Goal: Task Accomplishment & Management: Manage account settings

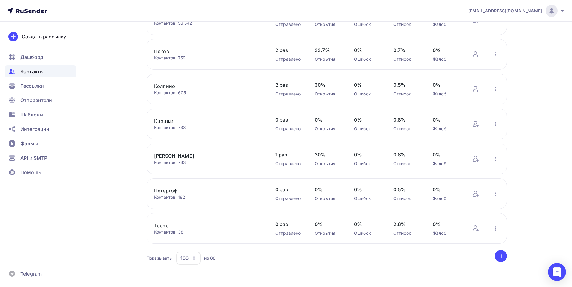
scroll to position [2896, 0]
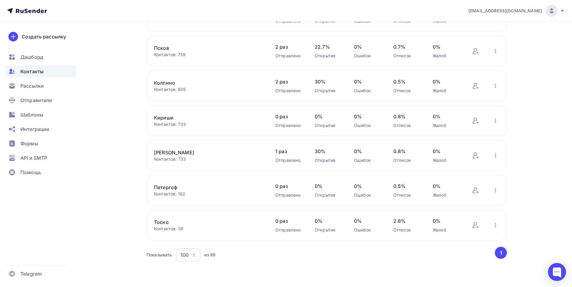
click at [196, 255] on icon "button" at bounding box center [194, 255] width 5 height 5
click at [192, 234] on div "100" at bounding box center [212, 236] width 58 height 7
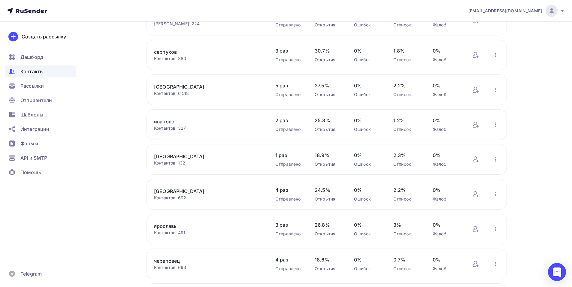
scroll to position [871, 0]
click at [160, 95] on div "Контактов: 6 518" at bounding box center [208, 94] width 109 height 6
click at [163, 84] on link "[GEOGRAPHIC_DATA]" at bounding box center [205, 87] width 102 height 7
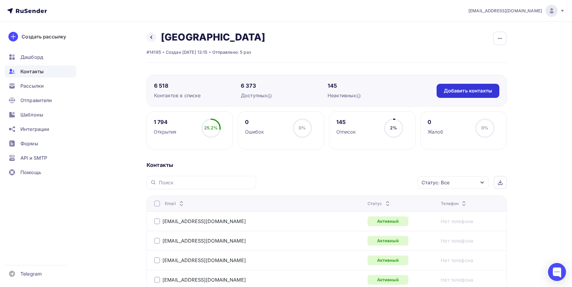
click at [444, 94] on div "Добавить контакты" at bounding box center [468, 90] width 48 height 7
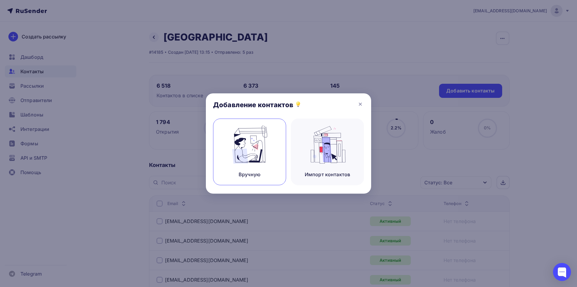
click at [251, 138] on img at bounding box center [249, 145] width 40 height 38
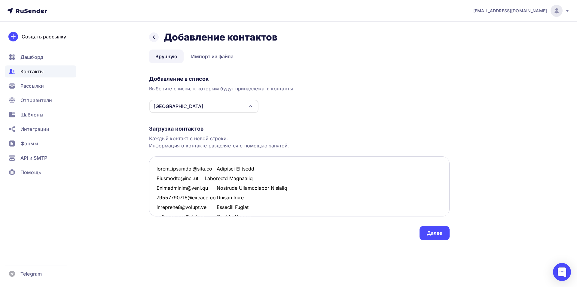
scroll to position [7653, 0]
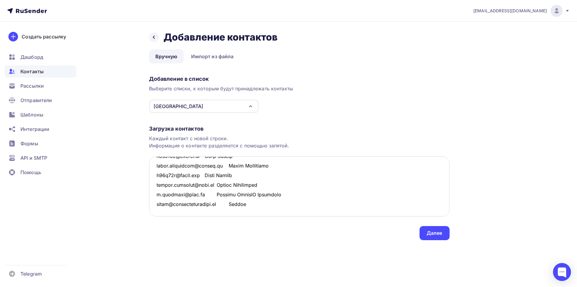
click at [246, 204] on textarea at bounding box center [299, 186] width 300 height 60
drag, startPoint x: 259, startPoint y: 202, endPoint x: 154, endPoint y: 203, distance: 104.8
click at [154, 203] on textarea at bounding box center [299, 186] width 300 height 60
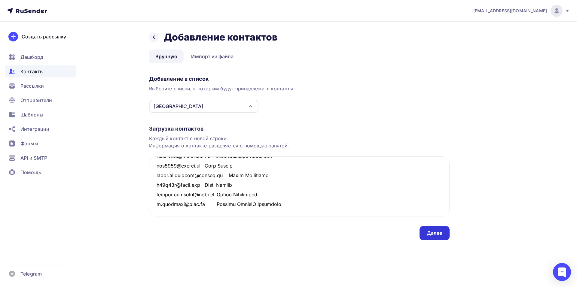
type textarea "lorem_ipsumdol@sita.co Adipisci Elitsedd Eiusmodte@inci.ut Laboreetd Magnaaliq …"
click at [438, 229] on div "Далее" at bounding box center [434, 233] width 30 height 14
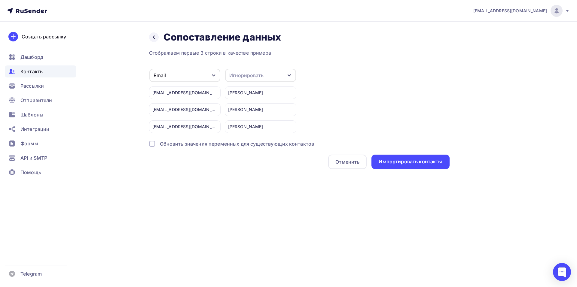
click at [233, 76] on div "Игнорировать" at bounding box center [246, 75] width 34 height 7
click at [243, 107] on div "Имя" at bounding box center [249, 106] width 35 height 7
click at [409, 166] on div "Импортировать контакты" at bounding box center [410, 162] width 78 height 14
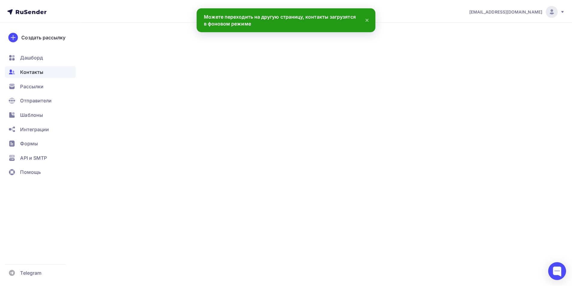
scroll to position [7662, 0]
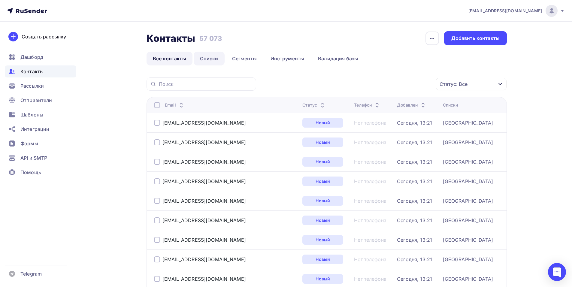
click at [209, 62] on link "Списки" at bounding box center [209, 59] width 31 height 14
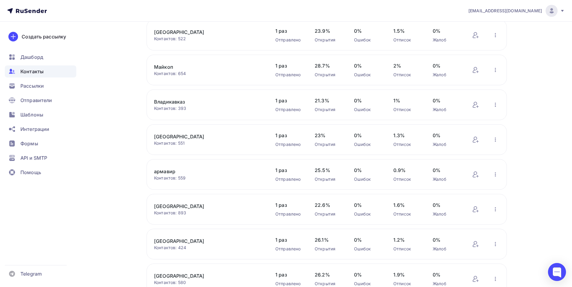
scroll to position [179, 0]
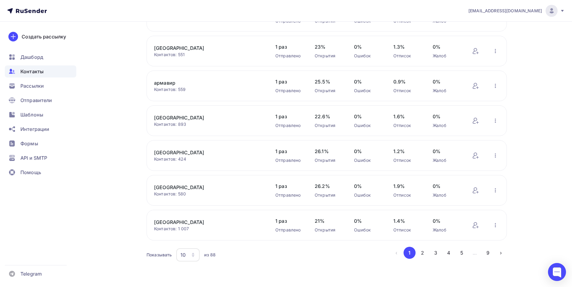
click at [193, 255] on icon "button" at bounding box center [193, 255] width 5 height 5
click at [198, 233] on div "100" at bounding box center [212, 236] width 58 height 7
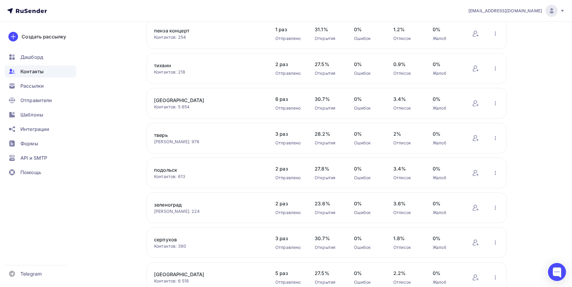
scroll to position [599, 0]
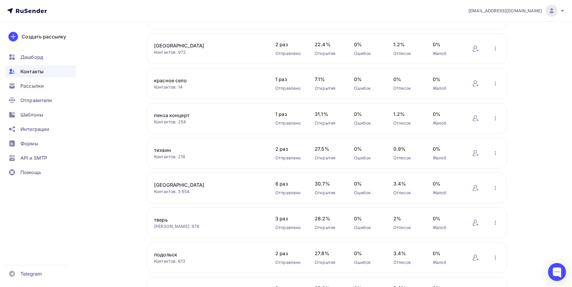
click at [161, 184] on link "[GEOGRAPHIC_DATA]" at bounding box center [205, 184] width 102 height 7
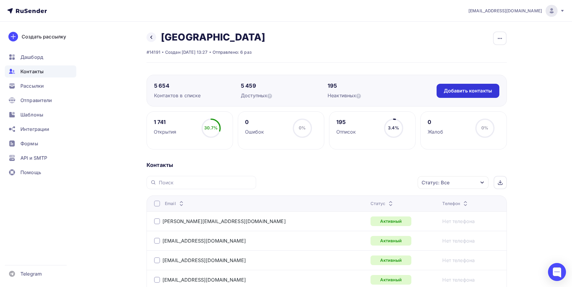
click at [466, 87] on div "Добавить контакты" at bounding box center [468, 90] width 48 height 7
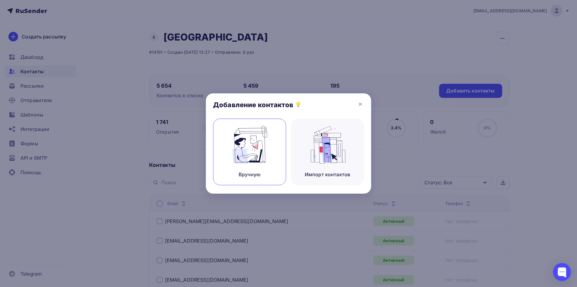
click at [248, 137] on img at bounding box center [249, 145] width 40 height 38
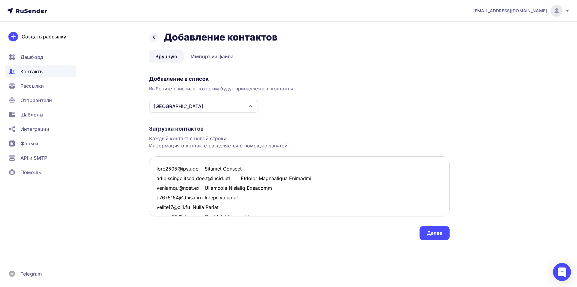
scroll to position [4078, 0]
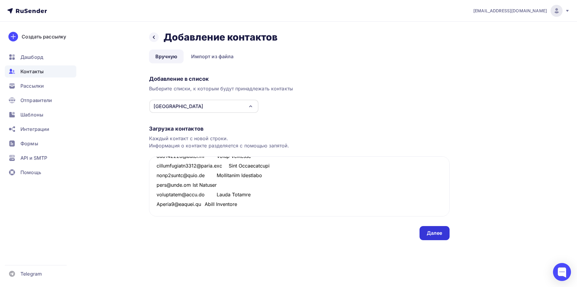
type textarea "lore2748@ipsu.do Sitamet Consect adipiscingelitsed.doe.t@incid.utl Etdolor Magn…"
click at [439, 237] on div "Далее" at bounding box center [434, 233] width 30 height 14
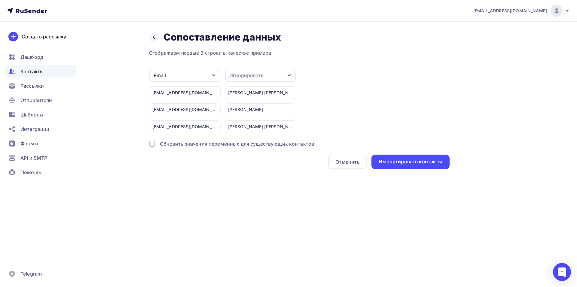
click at [255, 73] on div "Игнорировать" at bounding box center [246, 75] width 34 height 7
click at [236, 108] on div "Имя" at bounding box center [249, 106] width 35 height 7
click at [396, 158] on div "Импортировать контакты" at bounding box center [410, 162] width 78 height 14
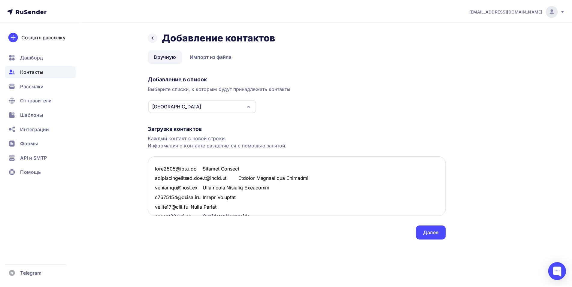
scroll to position [4087, 0]
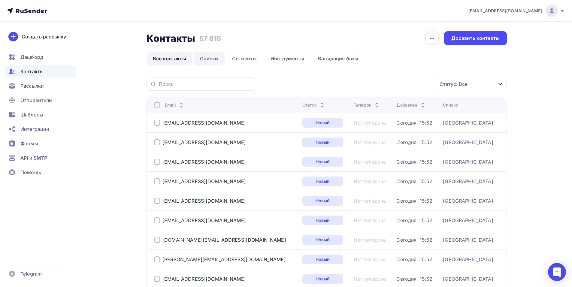
click at [222, 59] on link "Списки" at bounding box center [209, 59] width 31 height 14
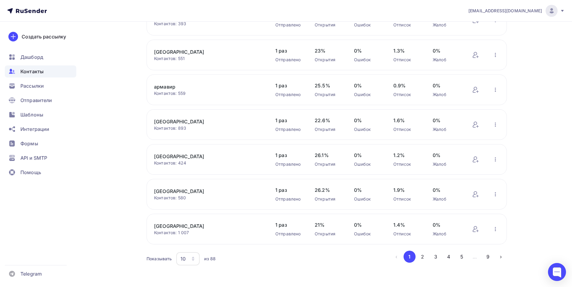
scroll to position [179, 0]
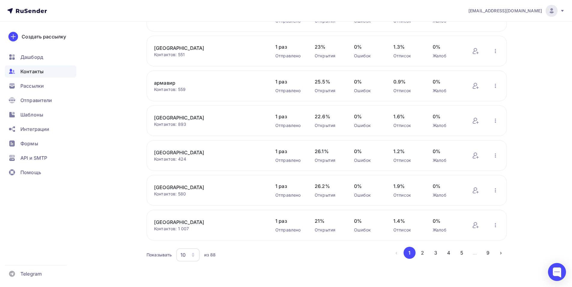
click at [190, 257] on div "10" at bounding box center [187, 254] width 23 height 13
click at [193, 237] on div "100" at bounding box center [212, 236] width 58 height 7
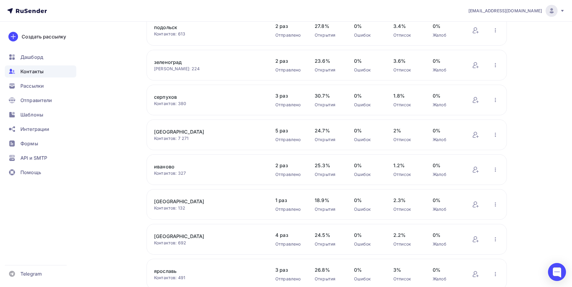
scroll to position [839, 0]
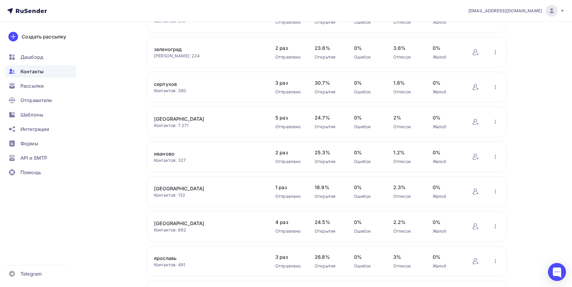
click at [165, 153] on link "иваново" at bounding box center [205, 153] width 102 height 7
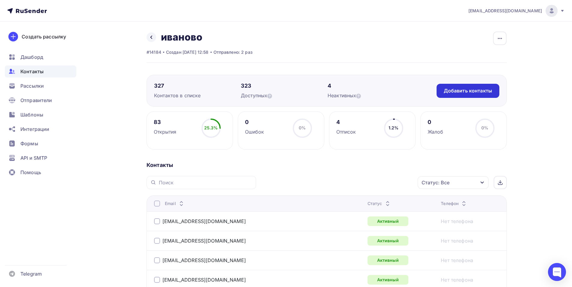
click at [460, 93] on div "Добавить контакты" at bounding box center [468, 90] width 48 height 7
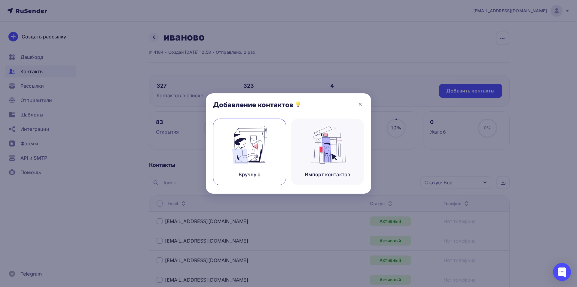
click at [243, 152] on img at bounding box center [249, 145] width 40 height 38
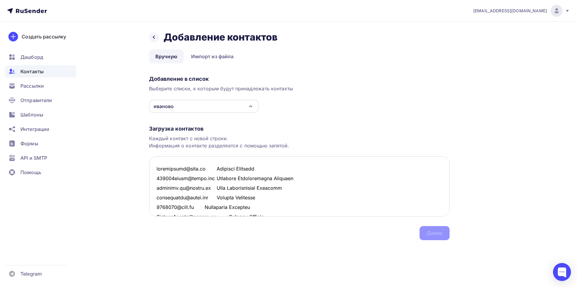
scroll to position [513, 0]
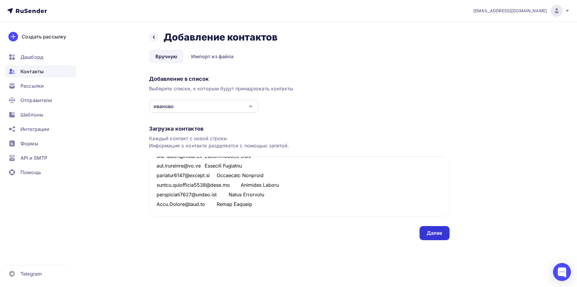
type textarea "loremipsumd@sita.co Adipisci Elitsedd 529237eiusm@tempo.inc Utlabore Etdolorema…"
click at [422, 231] on div "Далее" at bounding box center [434, 233] width 30 height 14
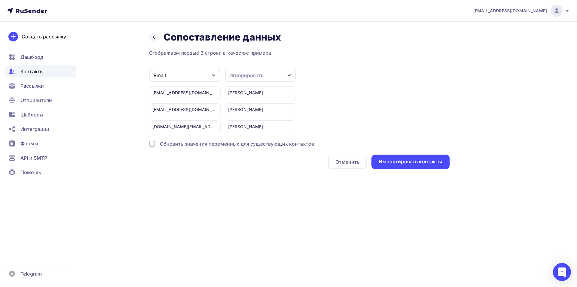
click at [250, 77] on div "Игнорировать" at bounding box center [246, 75] width 34 height 7
click at [245, 110] on div "Имя" at bounding box center [249, 106] width 35 height 7
click at [390, 165] on div "Импортировать контакты" at bounding box center [410, 162] width 78 height 14
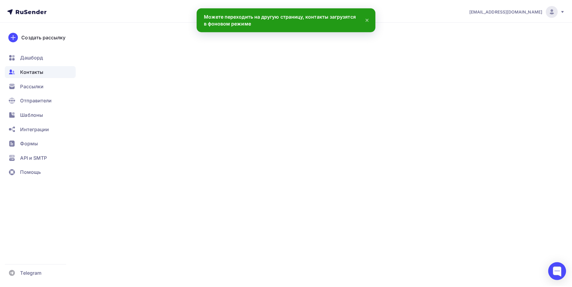
scroll to position [522, 0]
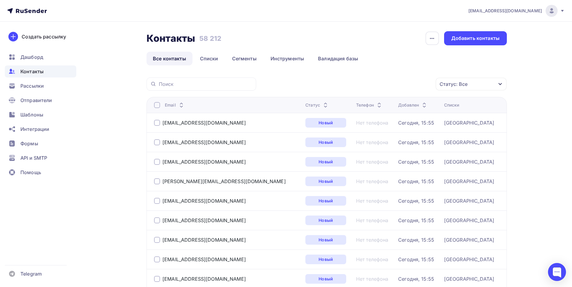
click at [211, 58] on link "Списки" at bounding box center [209, 59] width 31 height 14
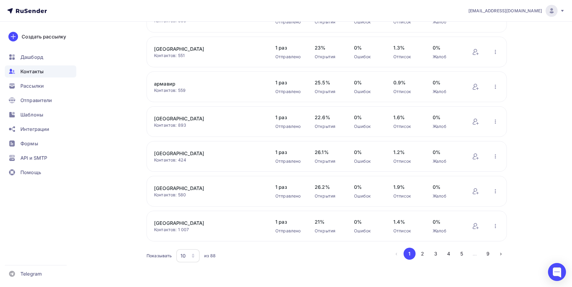
scroll to position [179, 0]
click at [192, 254] on icon "button" at bounding box center [193, 255] width 5 height 5
click at [192, 234] on div "100" at bounding box center [212, 236] width 58 height 7
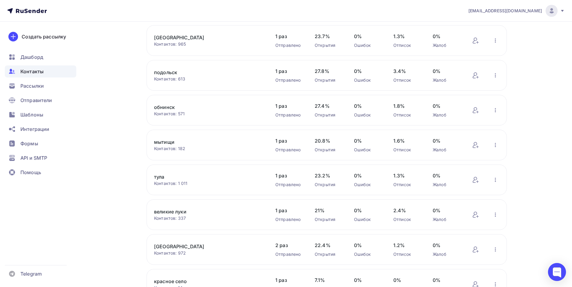
scroll to position [390, 0]
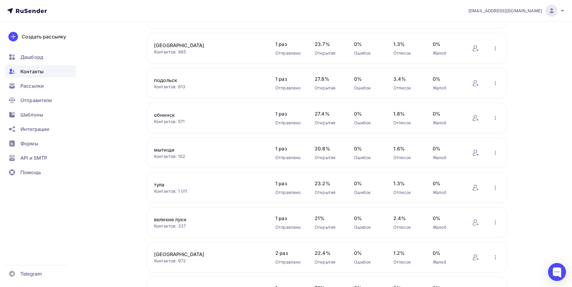
click at [167, 115] on link "обнинск" at bounding box center [205, 114] width 102 height 7
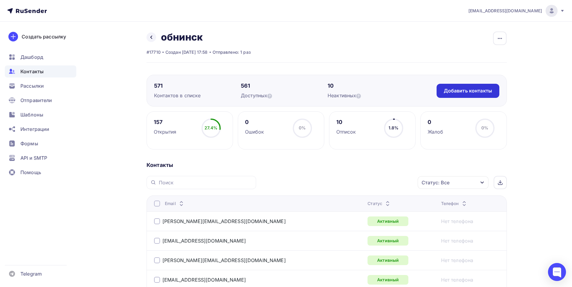
click at [477, 92] on div "Добавить контакты" at bounding box center [468, 90] width 48 height 7
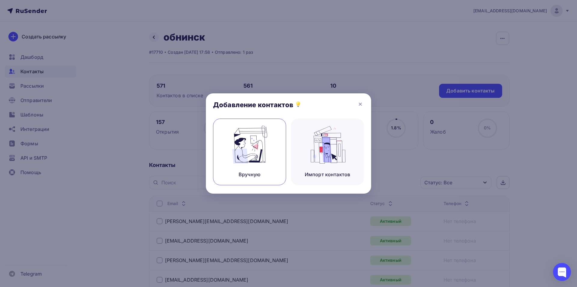
click at [264, 151] on img at bounding box center [249, 145] width 40 height 38
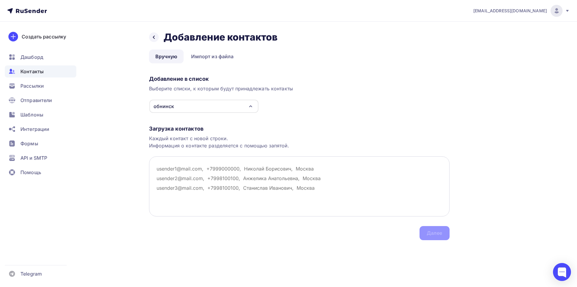
click at [175, 168] on textarea at bounding box center [299, 186] width 300 height 60
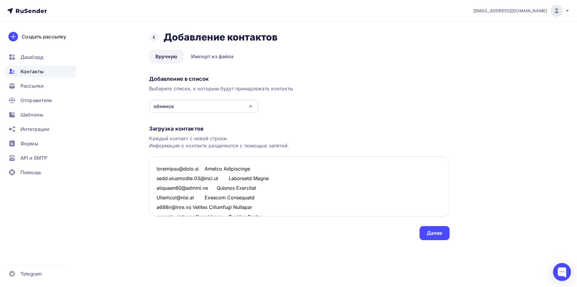
scroll to position [369, 0]
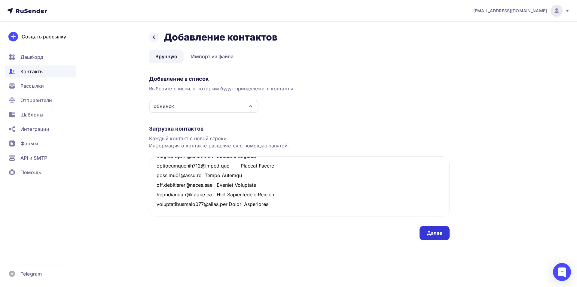
type textarea "loremipsu@dolo.si Ametco Adipiscinge sedd.eiusmodte.65@inci.ut Laboreetd Magna …"
click at [424, 236] on div "Далее" at bounding box center [434, 233] width 30 height 14
click at [434, 234] on div "Далее" at bounding box center [434, 233] width 16 height 7
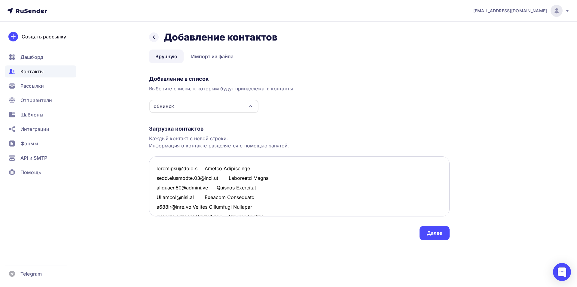
scroll to position [0, 0]
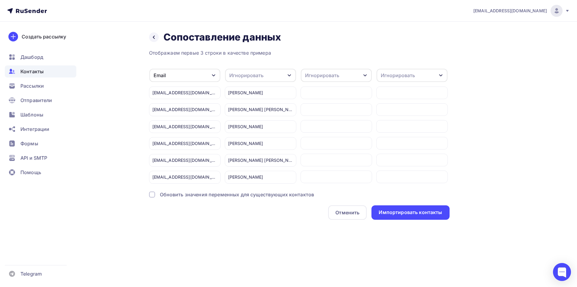
click at [255, 71] on div "Игнорировать" at bounding box center [260, 75] width 71 height 13
click at [243, 131] on link "Имя" at bounding box center [249, 127] width 42 height 12
click at [382, 212] on div "Импортировать контакты" at bounding box center [409, 212] width 63 height 7
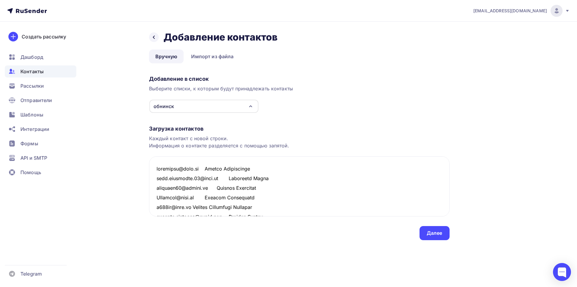
scroll to position [378, 0]
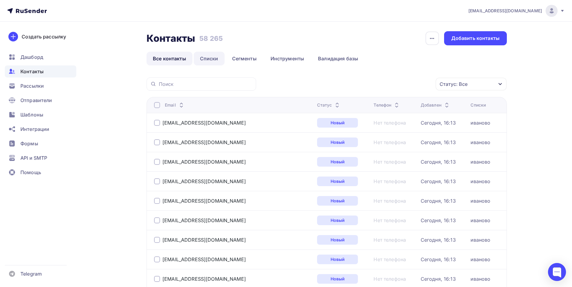
click at [210, 58] on link "Списки" at bounding box center [209, 59] width 31 height 14
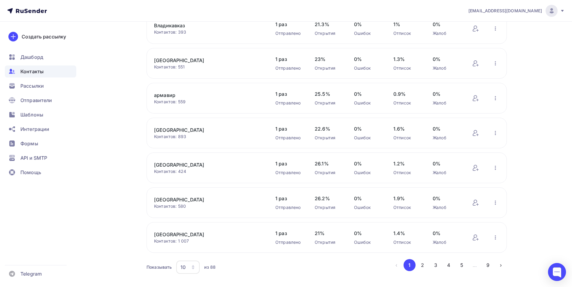
scroll to position [179, 0]
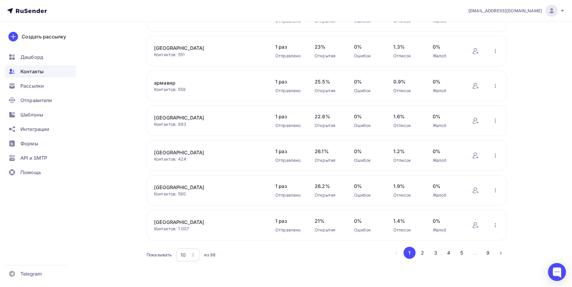
click at [195, 256] on icon "button" at bounding box center [193, 255] width 5 height 5
click at [196, 239] on div "100" at bounding box center [212, 236] width 58 height 7
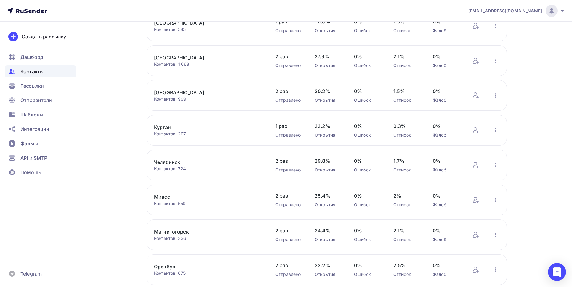
scroll to position [1921, 0]
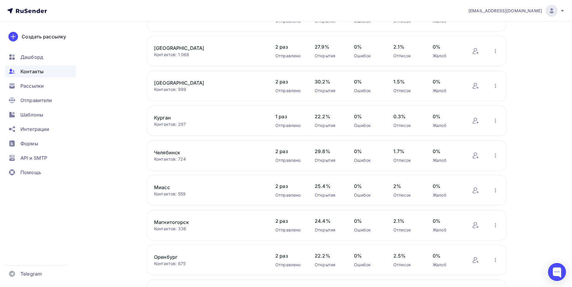
click at [168, 88] on div "Контактов: 999" at bounding box center [208, 89] width 109 height 6
click at [168, 81] on link "[GEOGRAPHIC_DATA]" at bounding box center [205, 82] width 102 height 7
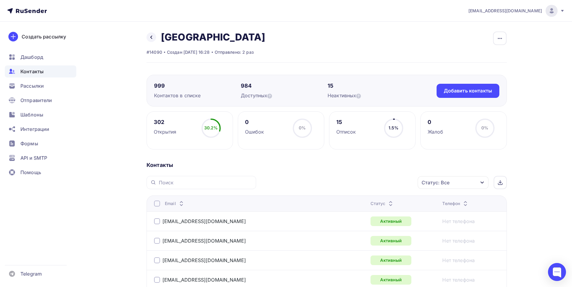
click at [457, 83] on div "999 Контактов в списке 984 Доступных 15 Неактивных Добавить контакты Добавить к…" at bounding box center [327, 91] width 360 height 32
click at [454, 88] on div "Добавить контакты" at bounding box center [468, 90] width 48 height 7
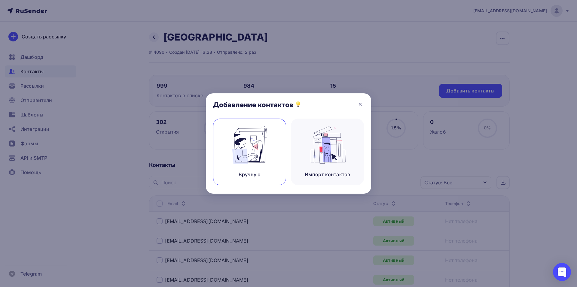
click at [268, 150] on img at bounding box center [249, 145] width 40 height 38
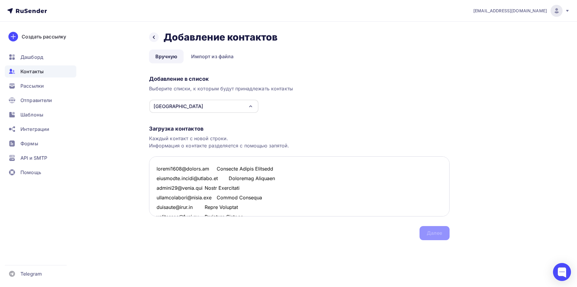
scroll to position [869, 0]
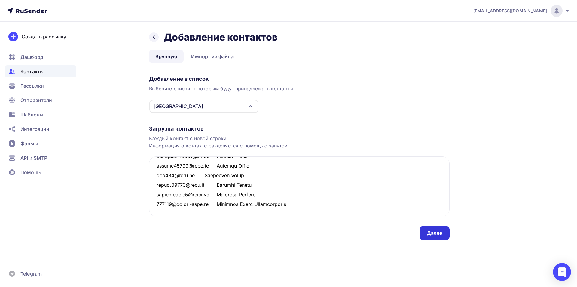
type textarea "solnce2970@yandex.ru Логинова Инесса Павловна margarita.kedbor@yandex.ru Маргар…"
click at [426, 236] on div "Далее" at bounding box center [434, 233] width 30 height 14
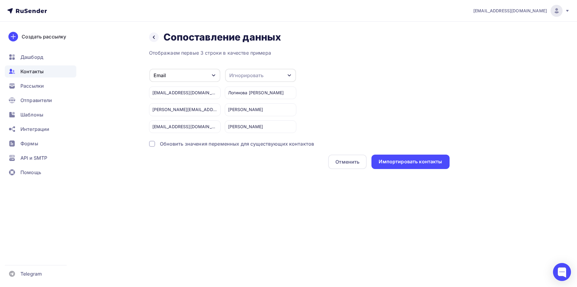
click at [278, 80] on div "Игнорировать" at bounding box center [260, 75] width 71 height 13
click at [254, 106] on div "Имя" at bounding box center [249, 106] width 35 height 7
click at [414, 167] on div "Импортировать контакты" at bounding box center [410, 162] width 78 height 14
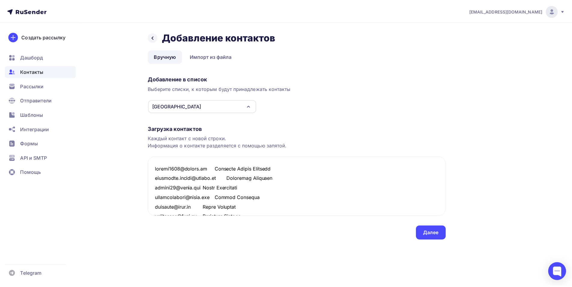
scroll to position [878, 0]
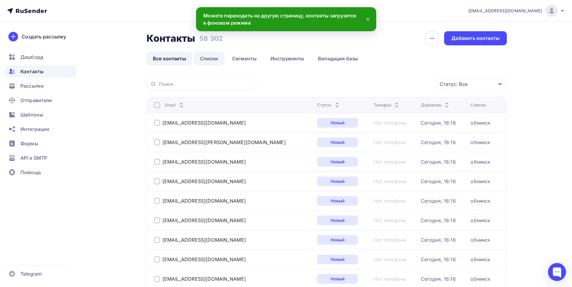
click at [205, 56] on link "Списки" at bounding box center [209, 59] width 31 height 14
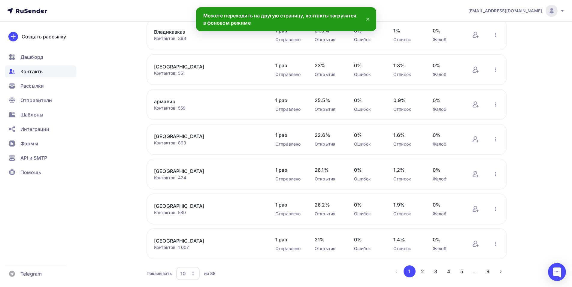
scroll to position [179, 0]
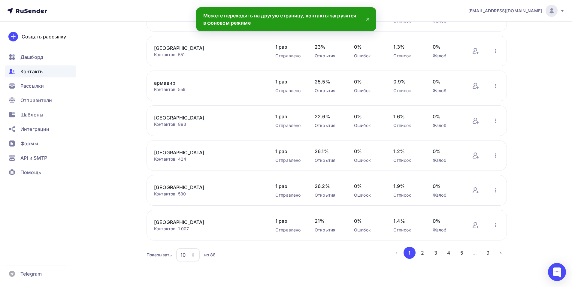
click at [192, 254] on icon "button" at bounding box center [193, 254] width 2 height 2
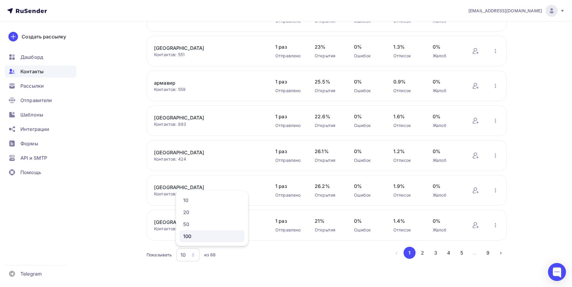
click at [195, 241] on link "100" at bounding box center [212, 236] width 65 height 12
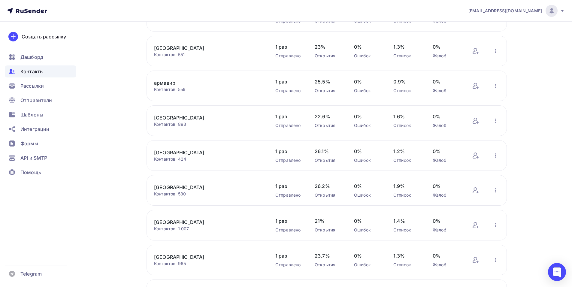
click at [93, 15] on nav "shedevru@yandex.ru Аккаунт Тарифы Выйти Создать рассылку Дашборд Контакты Рассы…" at bounding box center [286, 11] width 572 height 22
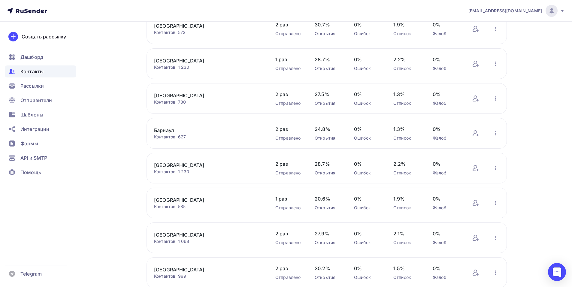
scroll to position [1742, 0]
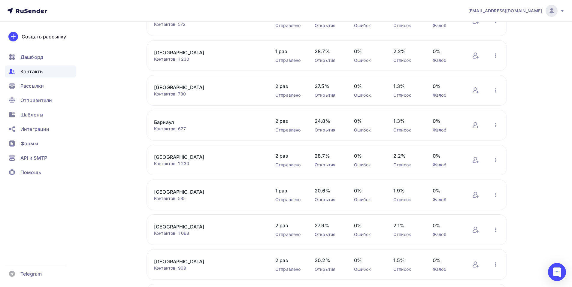
click at [177, 89] on link "[GEOGRAPHIC_DATA]" at bounding box center [205, 87] width 102 height 7
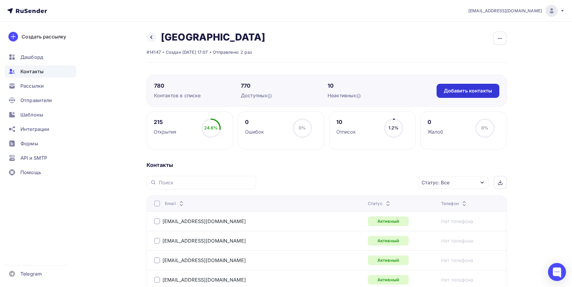
click at [456, 89] on div "Добавить контакты" at bounding box center [468, 90] width 48 height 7
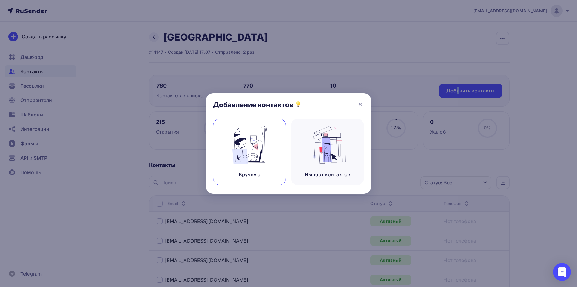
click at [248, 157] on img at bounding box center [249, 145] width 40 height 38
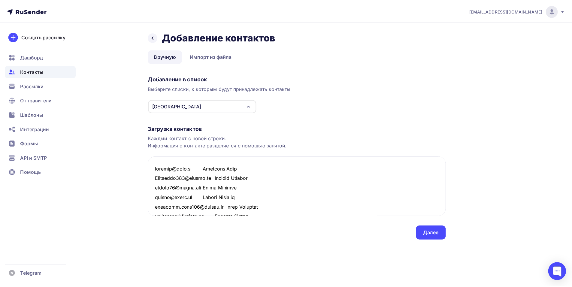
scroll to position [638, 0]
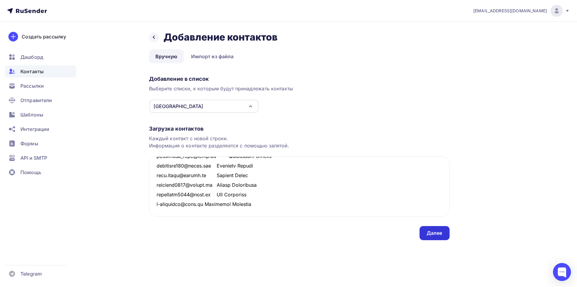
type textarea "ivanasw@mail.ru Лисицкий Иван Rotewolke284@yandex.ru Евгения Сачкова buzhik24@g…"
click at [432, 231] on div "Далее" at bounding box center [434, 233] width 16 height 7
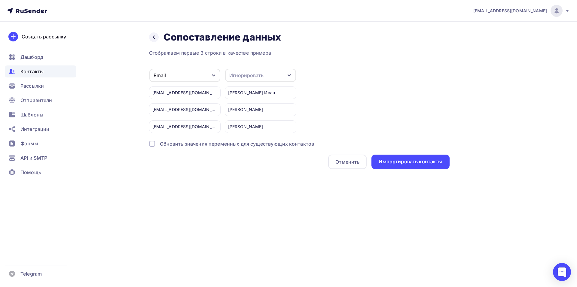
click at [254, 77] on div "Игнорировать" at bounding box center [246, 75] width 34 height 7
click at [259, 105] on div "Имя" at bounding box center [249, 106] width 35 height 7
click at [402, 160] on div "Импортировать контакты" at bounding box center [409, 161] width 63 height 7
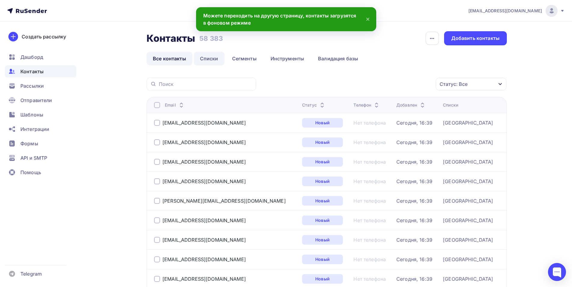
click at [205, 58] on link "Списки" at bounding box center [209, 59] width 31 height 14
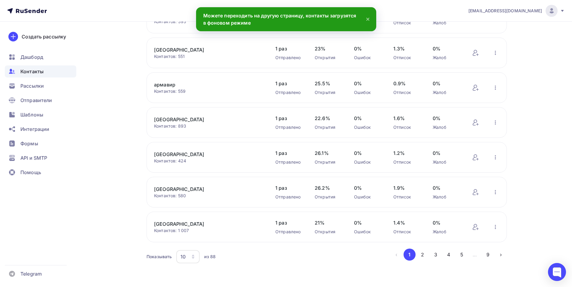
scroll to position [179, 0]
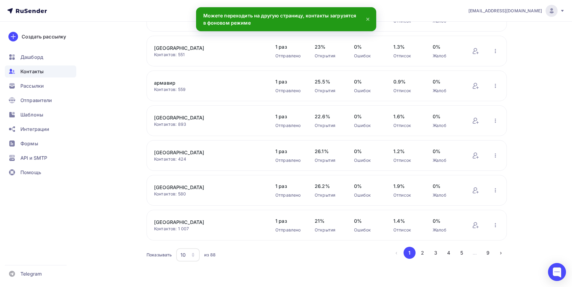
click at [188, 257] on div "10" at bounding box center [187, 254] width 23 height 13
click at [187, 236] on div "100" at bounding box center [212, 236] width 58 height 7
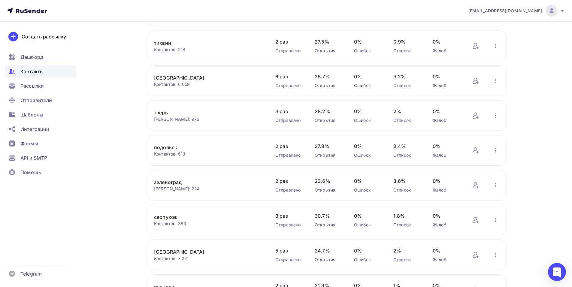
scroll to position [719, 0]
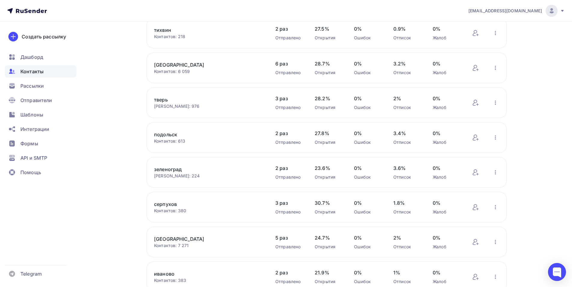
click at [169, 169] on link "зеленоград" at bounding box center [205, 169] width 102 height 7
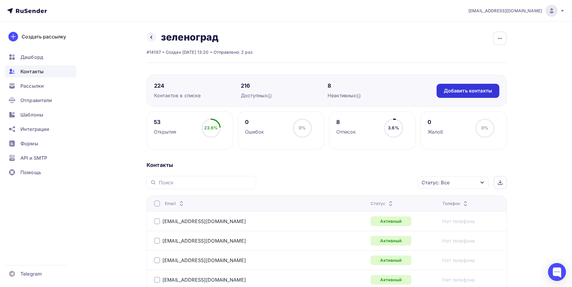
click at [452, 89] on div "Добавить контакты" at bounding box center [468, 90] width 48 height 7
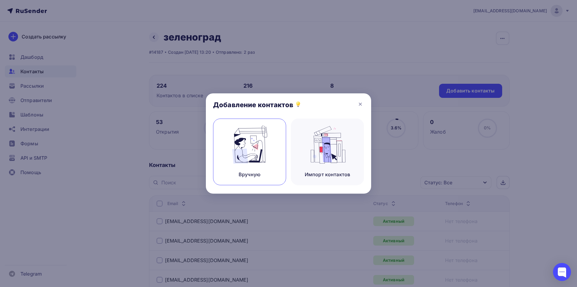
click at [260, 147] on img at bounding box center [249, 145] width 40 height 38
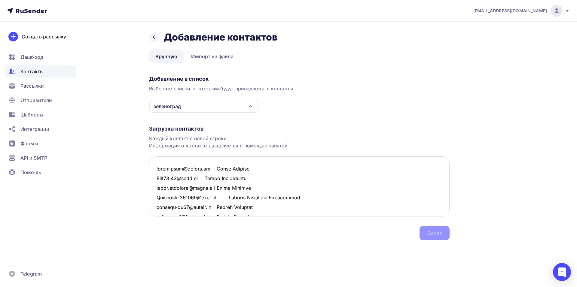
scroll to position [926, 0]
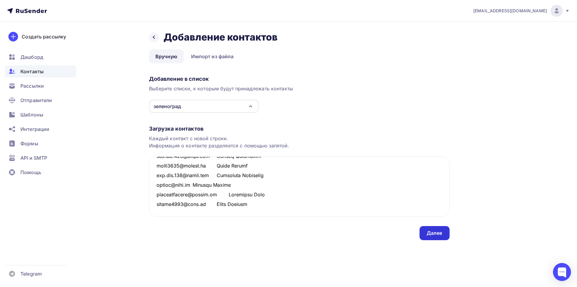
type textarea "missmariia@yandex.ru Мария Блинкова Alic02.95@list.ru Алеся Асмоловская irina.r…"
click at [433, 232] on div "Далее" at bounding box center [434, 233] width 16 height 7
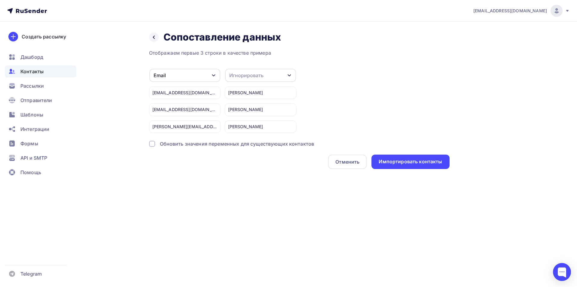
click at [253, 74] on div "Игнорировать" at bounding box center [246, 75] width 34 height 7
click at [246, 104] on div "Имя" at bounding box center [249, 106] width 35 height 7
click at [396, 163] on div "Импортировать контакты" at bounding box center [409, 161] width 63 height 7
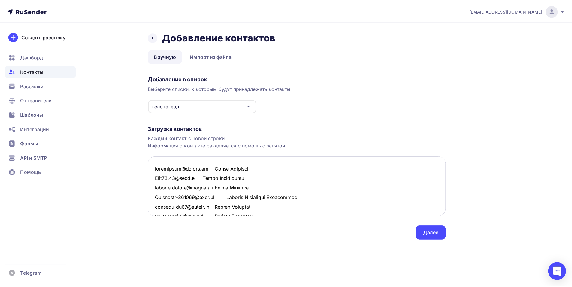
scroll to position [935, 0]
